Goal: Task Accomplishment & Management: Manage account settings

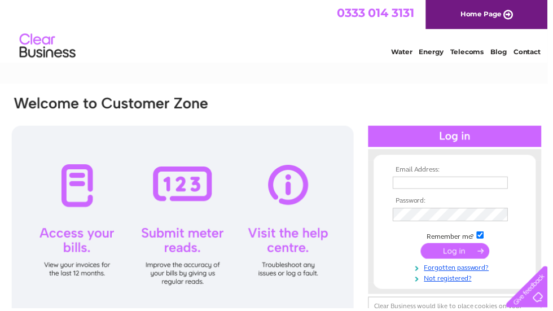
click at [398, 184] on input "text" at bounding box center [455, 184] width 116 height 12
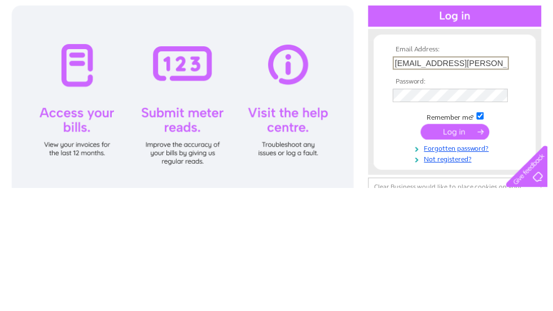
type input "lj.nixon@btinternet.com"
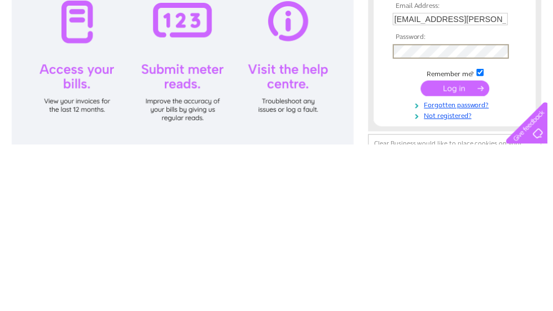
click at [436, 246] on input "submit" at bounding box center [459, 254] width 69 height 16
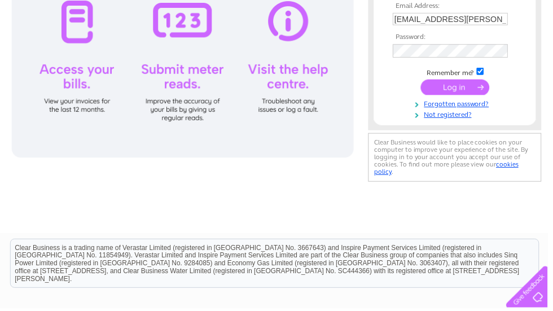
click at [445, 80] on input "submit" at bounding box center [459, 88] width 69 height 16
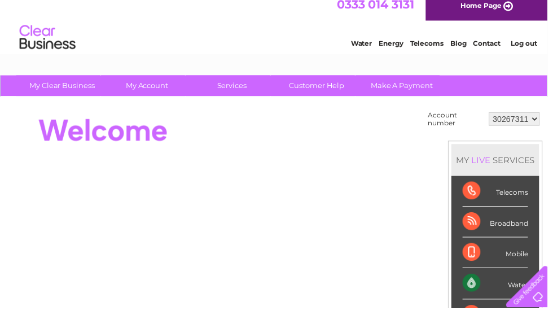
scroll to position [10, 0]
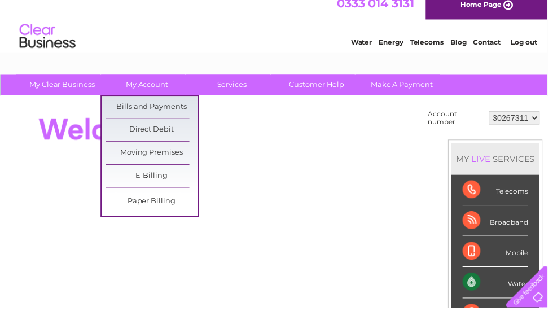
click at [126, 109] on link "Bills and Payments" at bounding box center [153, 108] width 93 height 23
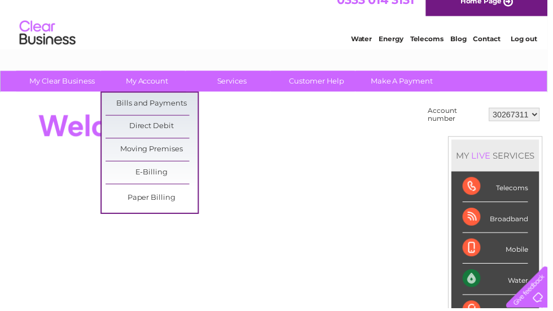
click at [141, 93] on link "Bills and Payments" at bounding box center [153, 104] width 93 height 23
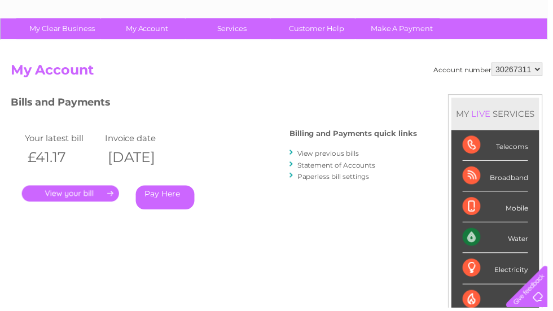
scroll to position [68, 0]
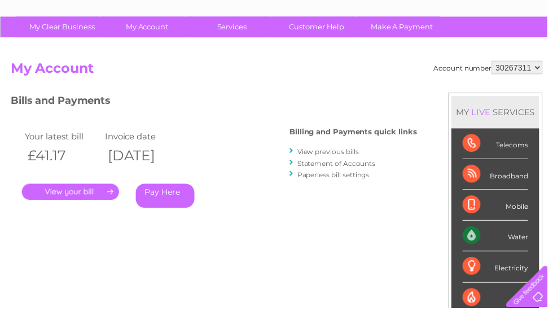
click at [69, 195] on link "." at bounding box center [71, 194] width 98 height 16
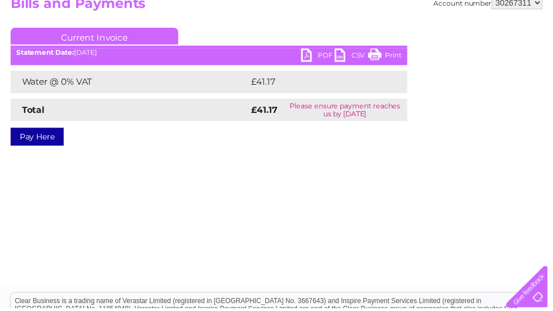
scroll to position [134, 0]
click at [316, 56] on link "PDF" at bounding box center [321, 57] width 34 height 16
